Goal: Task Accomplishment & Management: Manage account settings

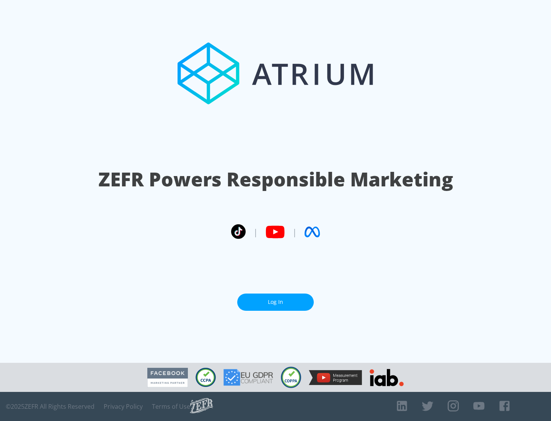
click at [275, 302] on link "Log In" at bounding box center [275, 301] width 77 height 17
